Goal: Complete application form

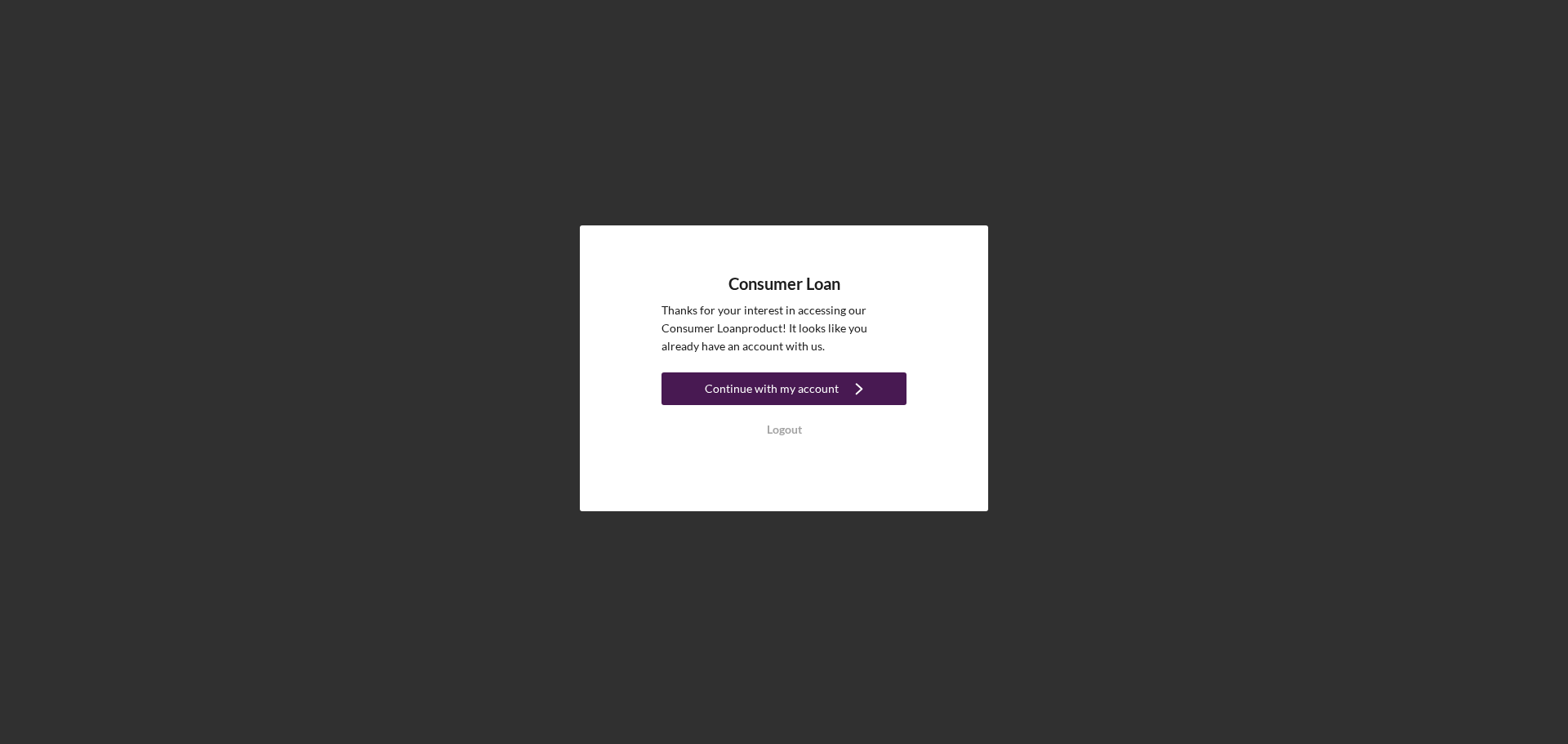
click at [807, 372] on div "Continue with my account" at bounding box center [771, 389] width 134 height 32
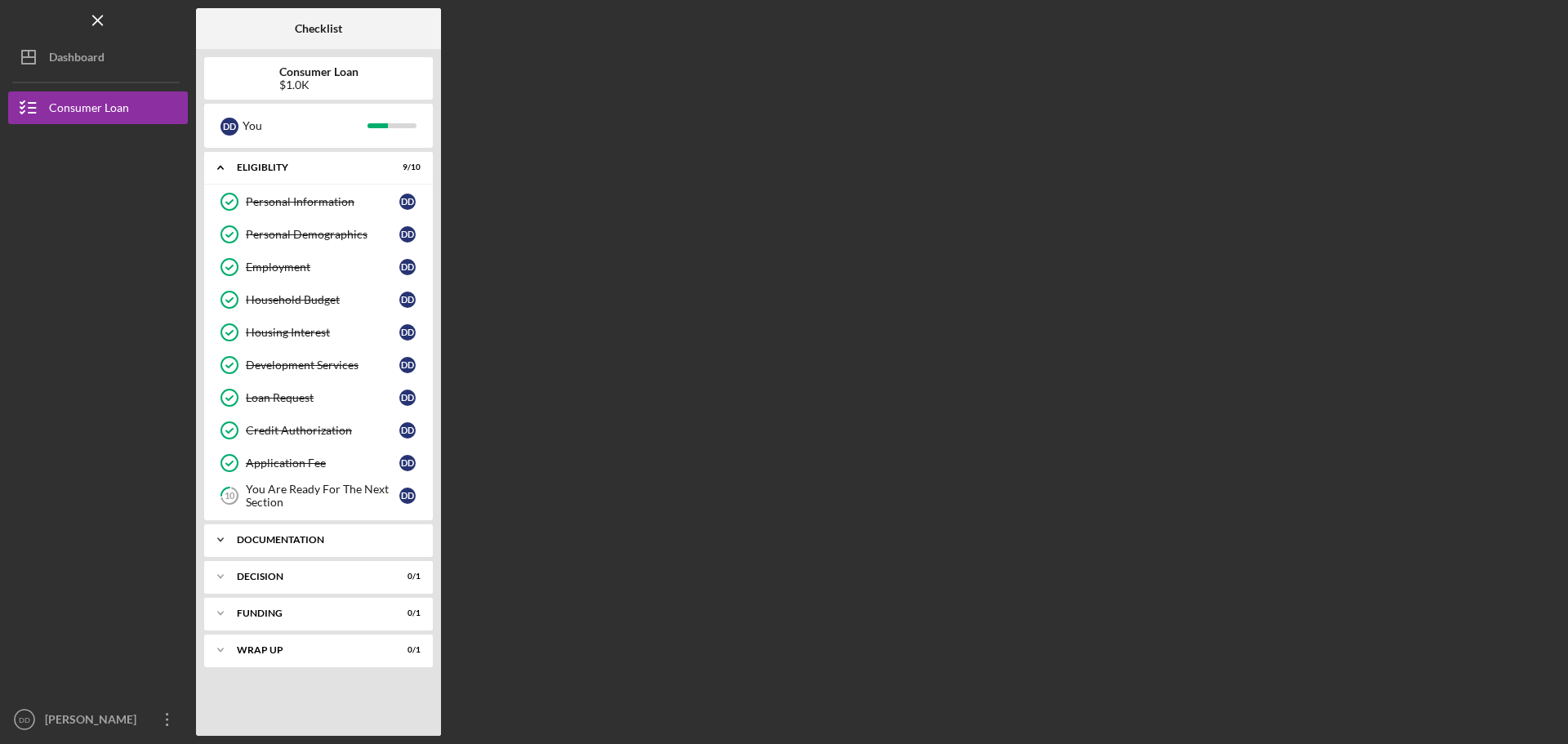
click at [327, 548] on div "Icon/Expander Documentation 0 / 9" at bounding box center [318, 539] width 229 height 32
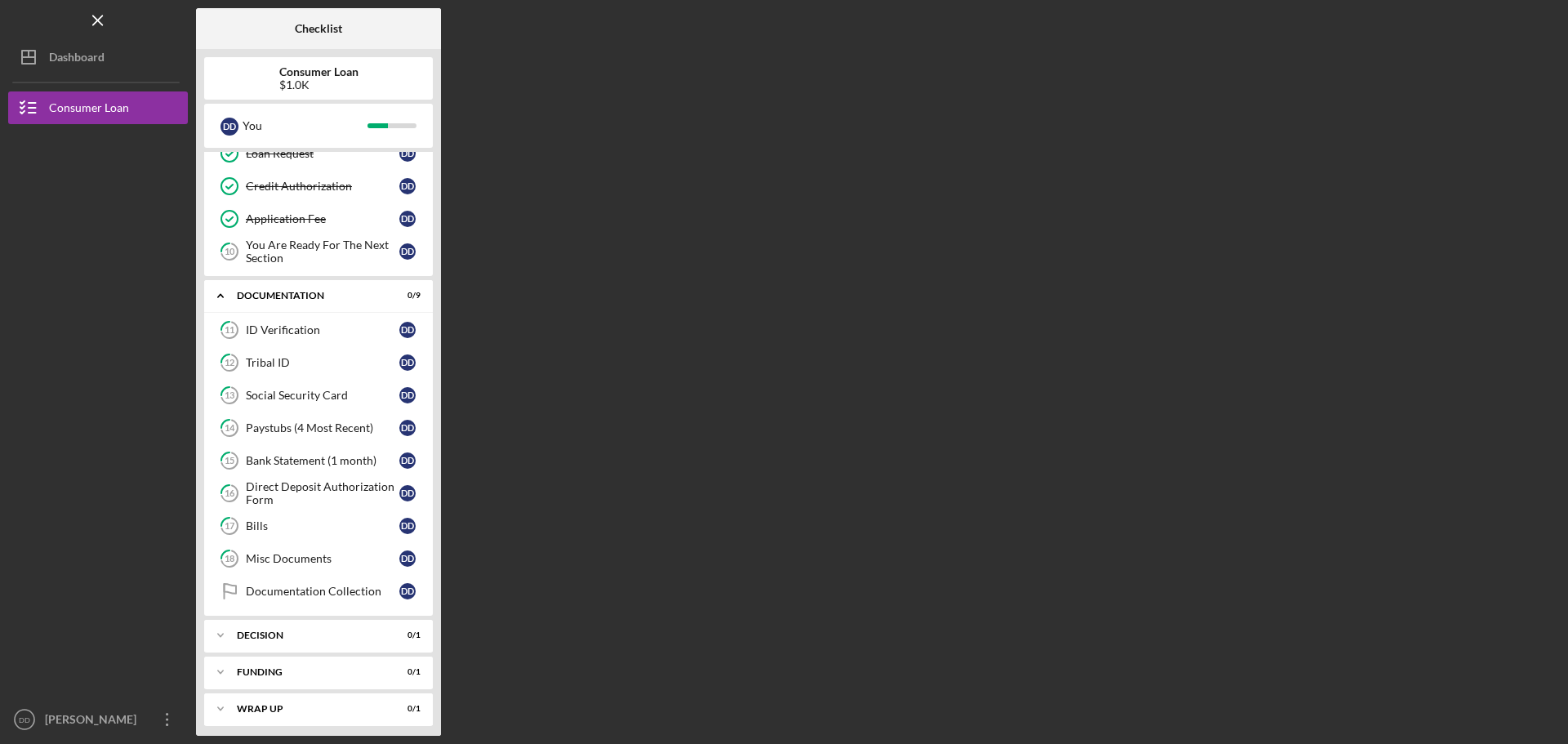
scroll to position [251, 0]
